Goal: Information Seeking & Learning: Learn about a topic

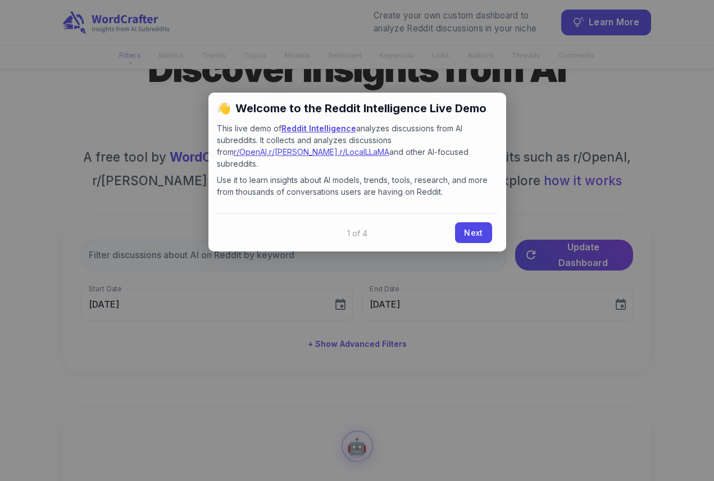
scroll to position [57, 0]
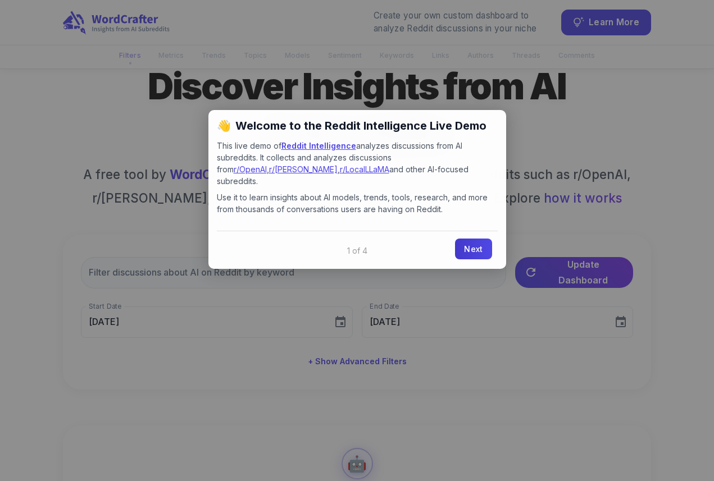
click at [468, 243] on link "Next" at bounding box center [473, 249] width 37 height 21
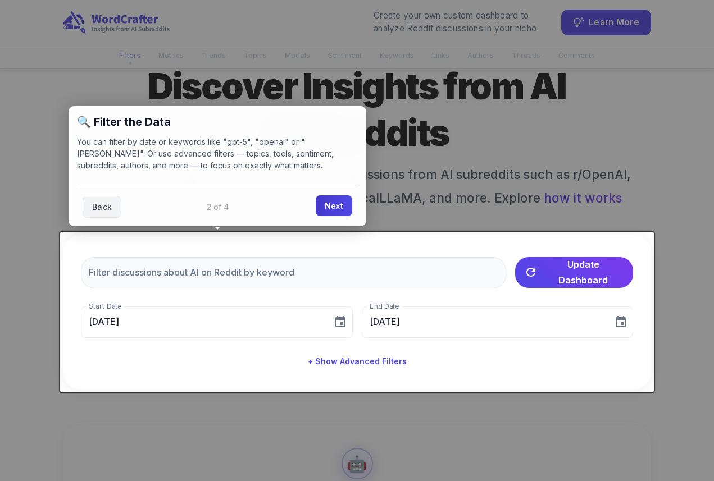
click at [324, 212] on link "Next" at bounding box center [334, 205] width 37 height 21
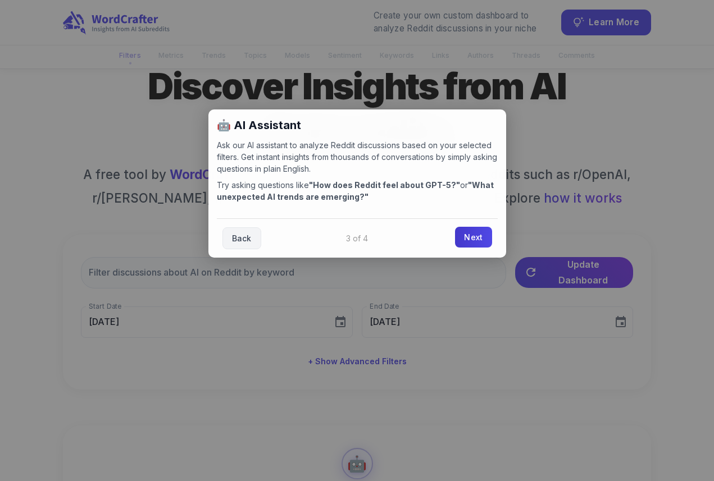
click at [464, 237] on link "Next" at bounding box center [473, 237] width 37 height 21
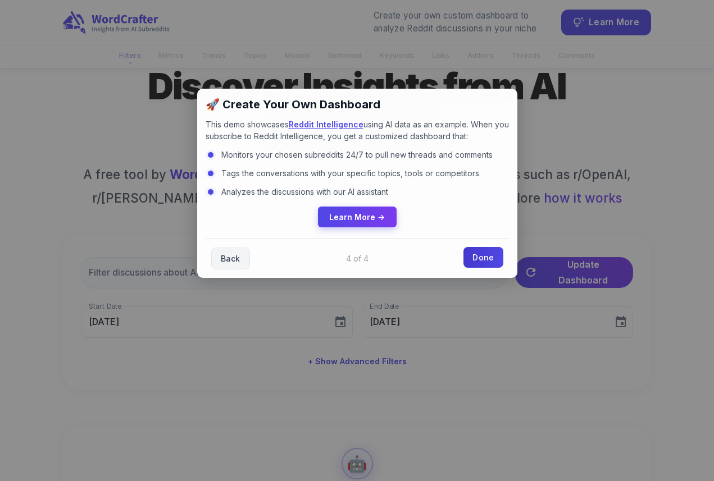
click at [476, 256] on link "Done" at bounding box center [482, 257] width 39 height 21
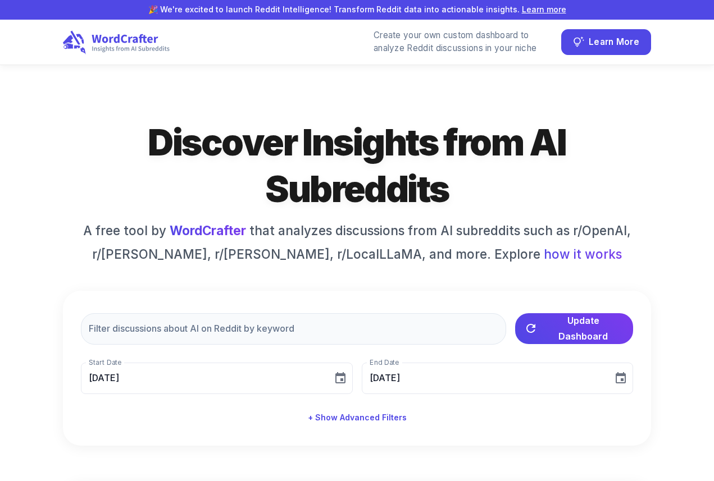
scroll to position [0, 0]
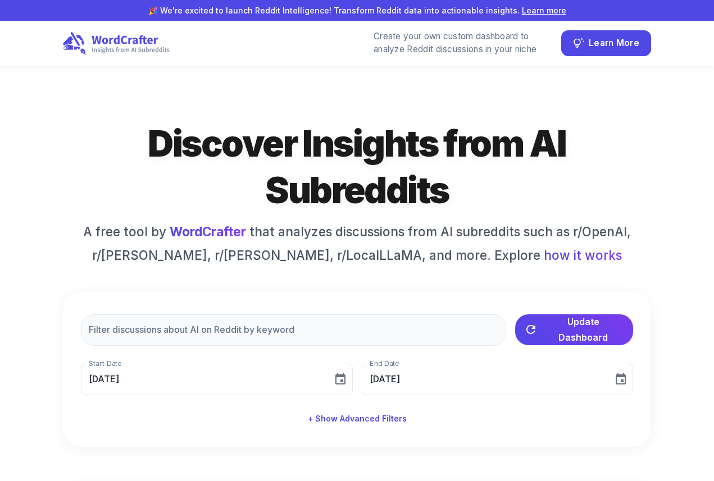
type input "[DATE]"
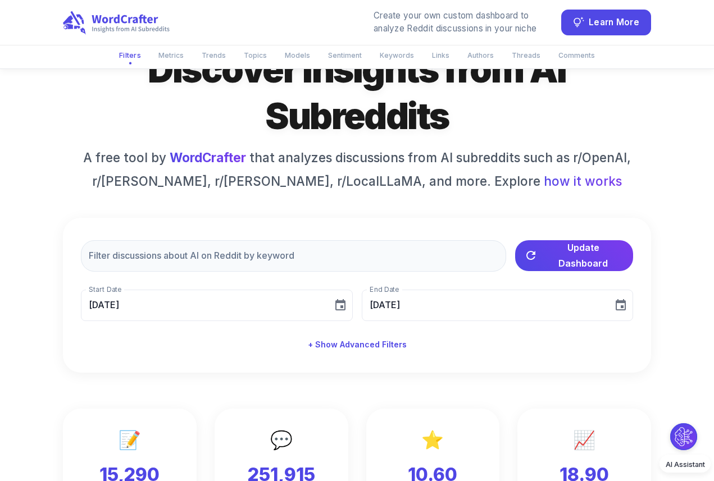
scroll to position [88, 0]
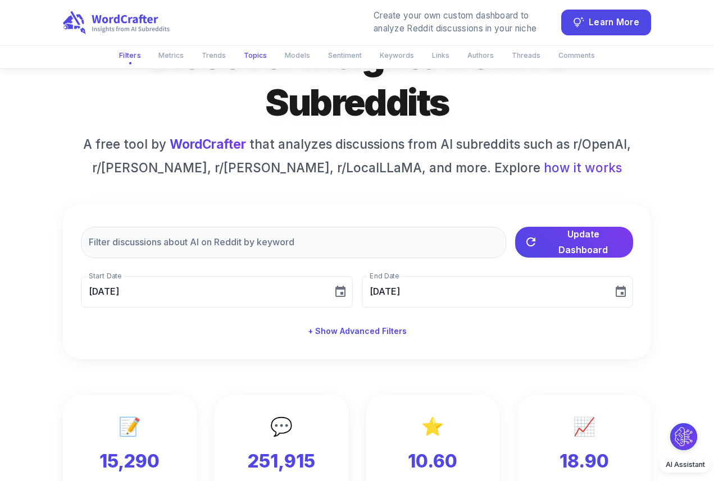
click at [249, 56] on button "Topics" at bounding box center [255, 55] width 37 height 19
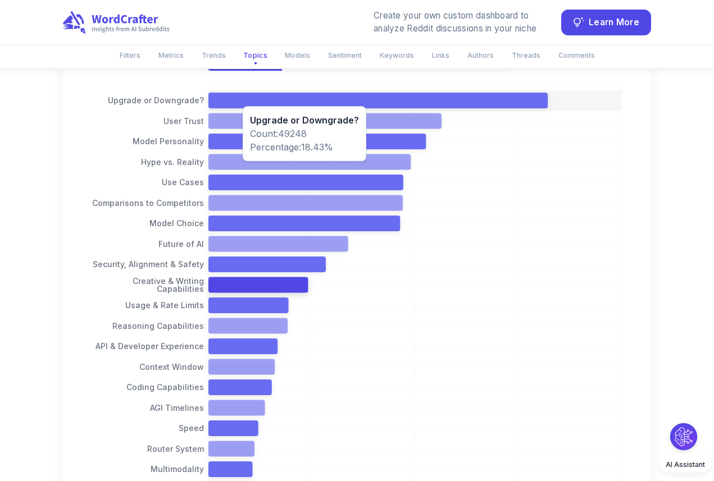
scroll to position [1384, 0]
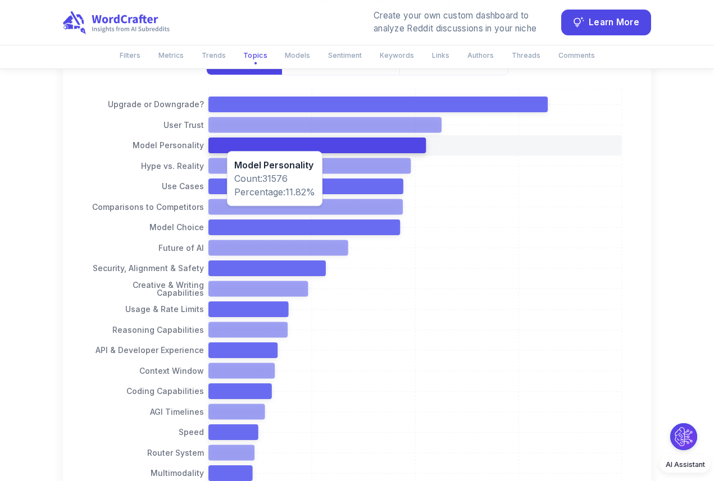
click at [221, 145] on icon at bounding box center [316, 146] width 217 height 16
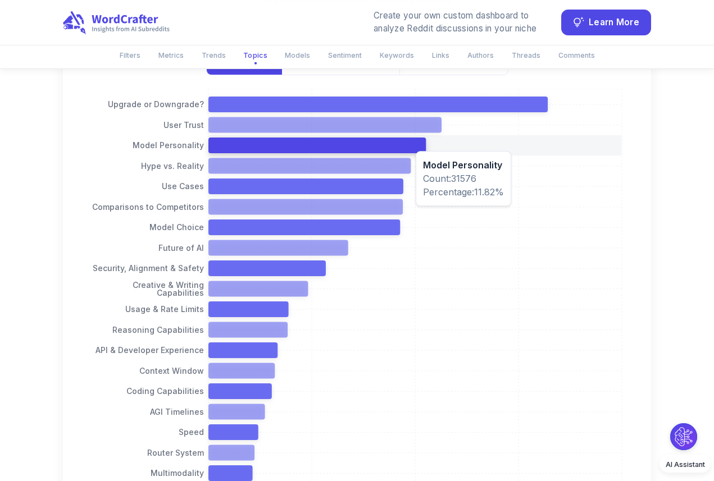
click at [410, 148] on icon at bounding box center [316, 146] width 217 height 16
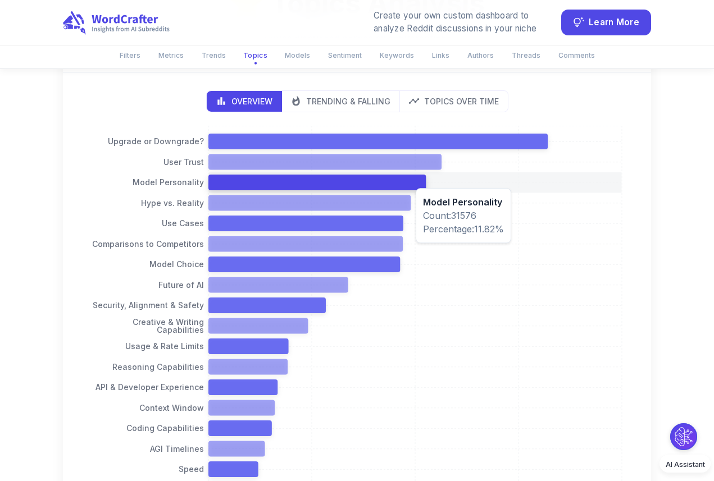
scroll to position [1335, 0]
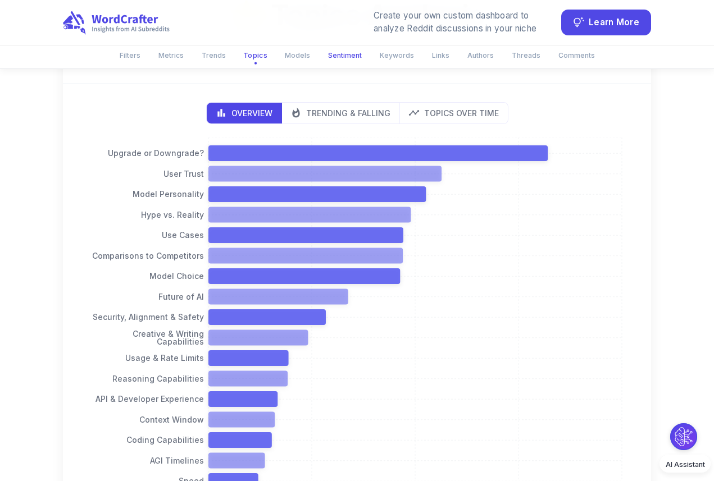
click at [339, 48] on button "Sentiment" at bounding box center [344, 55] width 47 height 19
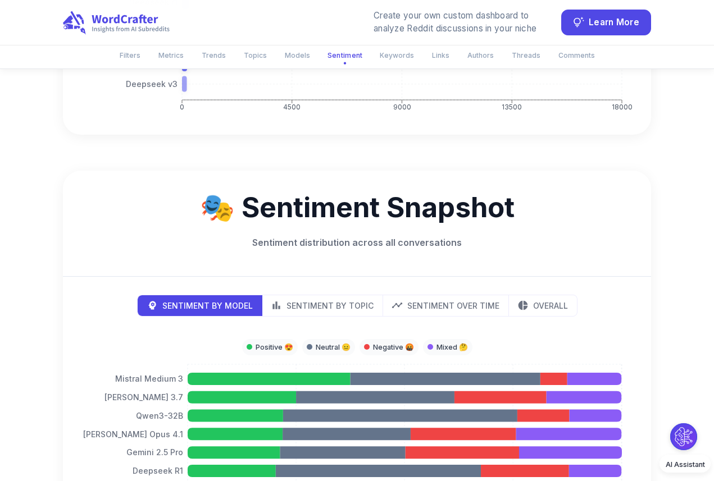
scroll to position [2442, 0]
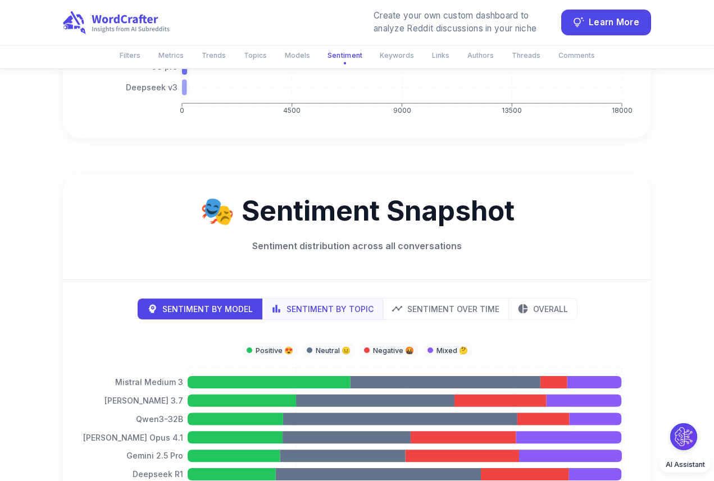
click at [286, 304] on div "Sentiment by Topic" at bounding box center [322, 309] width 103 height 12
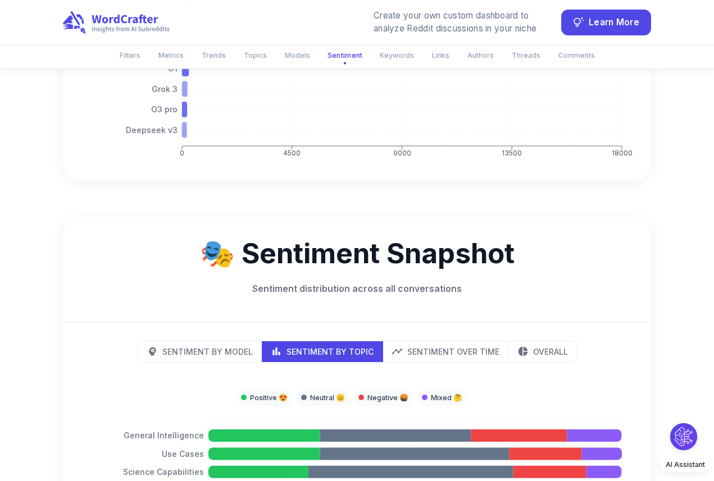
scroll to position [2394, 0]
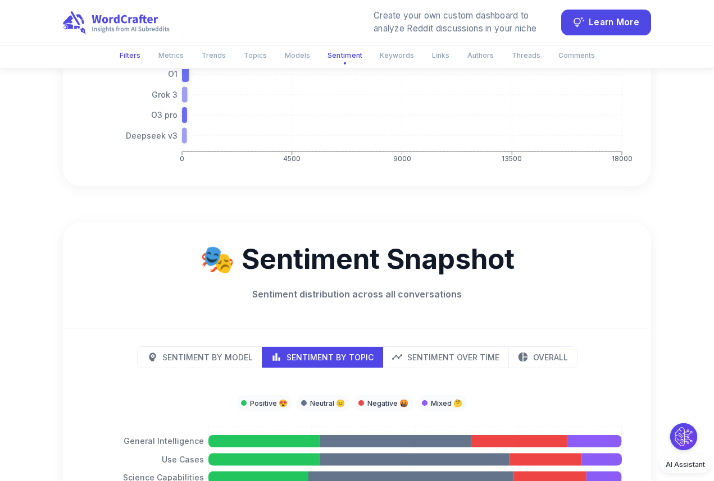
click at [147, 57] on button "Filters" at bounding box center [130, 55] width 34 height 19
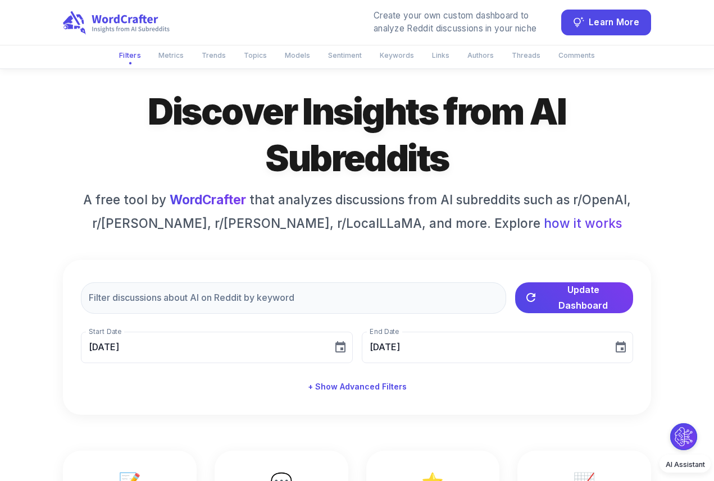
scroll to position [27, 0]
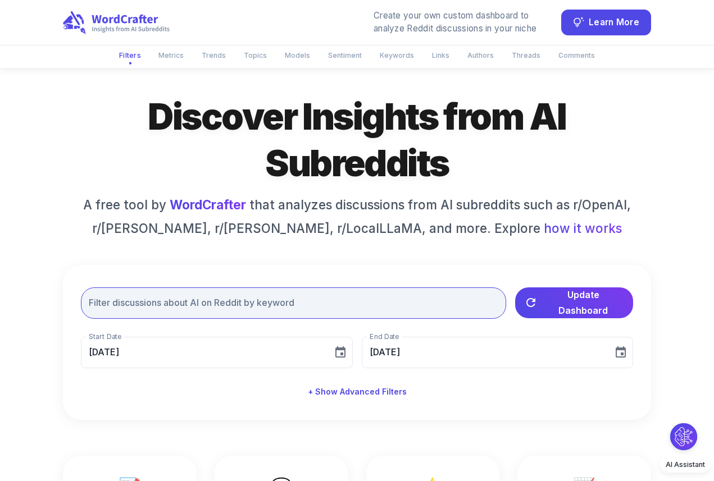
click at [247, 309] on input "text" at bounding box center [293, 303] width 425 height 31
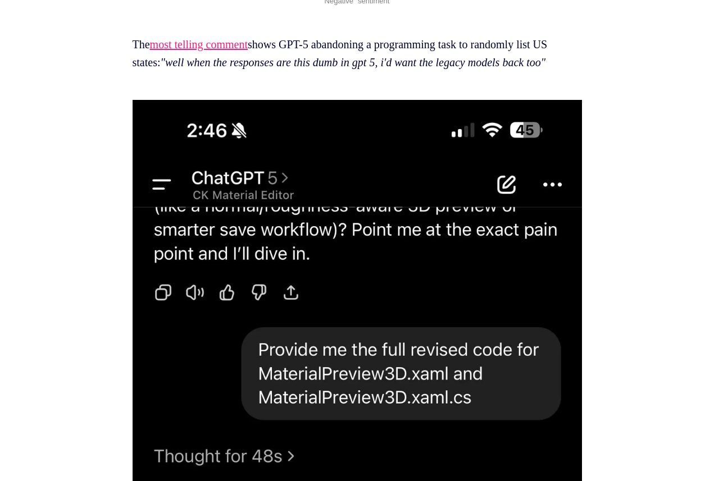
scroll to position [3454, 0]
